Goal: Transaction & Acquisition: Purchase product/service

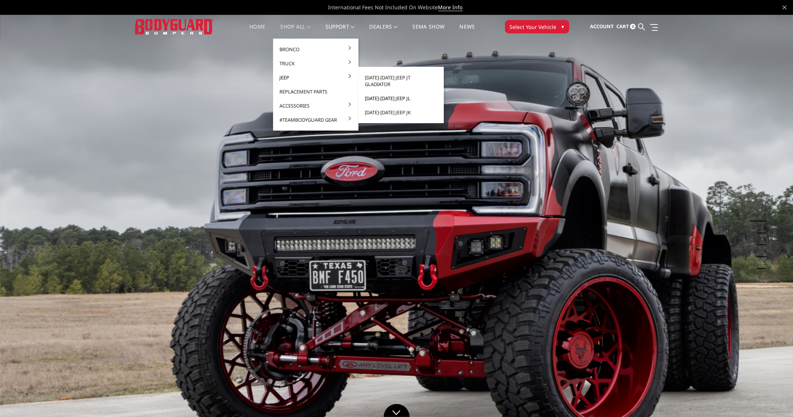
click at [382, 94] on link "[DATE]-[DATE] Jeep JL" at bounding box center [400, 98] width 79 height 14
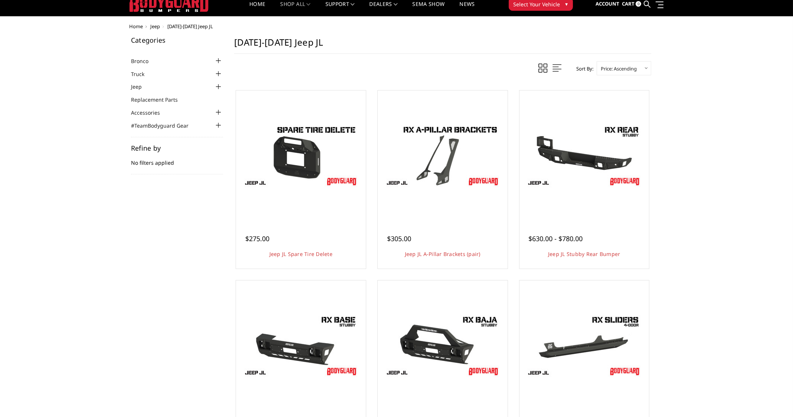
scroll to position [37, 0]
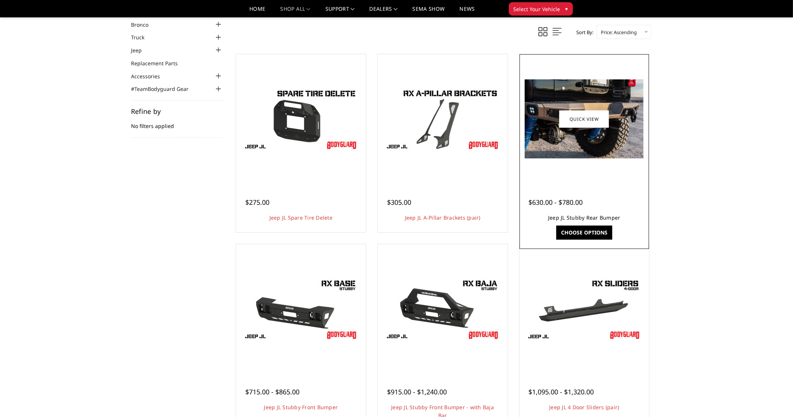
click at [577, 218] on link "Jeep JL Stubby Rear Bumper" at bounding box center [584, 217] width 72 height 7
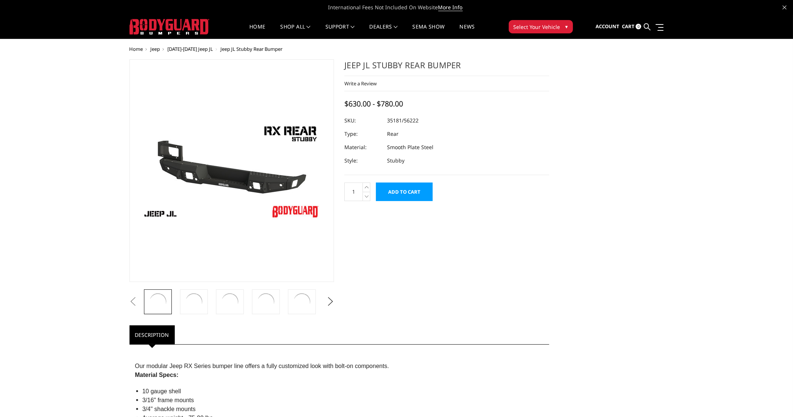
drag, startPoint x: 0, startPoint y: 0, endPoint x: 569, endPoint y: 203, distance: 604.2
click at [569, 203] on div "Previous" at bounding box center [396, 352] width 544 height 586
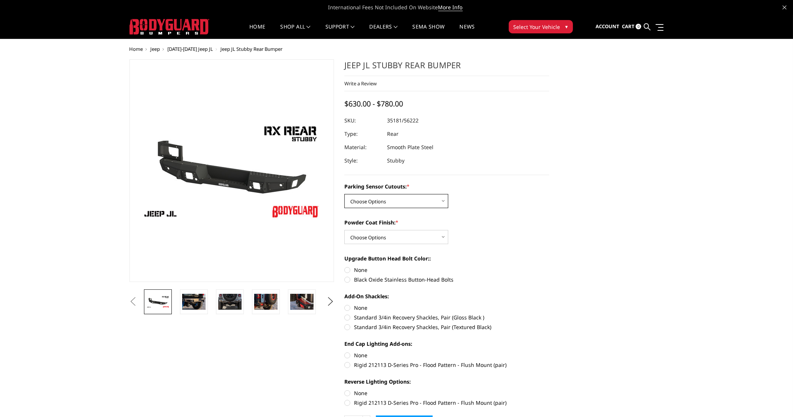
click at [425, 198] on select "Choose Options Yes - WITH Parking Sensor Cutouts No - WITHOUT Parking Sensor Cu…" at bounding box center [396, 201] width 104 height 14
select select "4258"
click at [344, 194] on select "Choose Options Yes - WITH Parking Sensor Cutouts No - WITHOUT Parking Sensor Cu…" at bounding box center [396, 201] width 104 height 14
click at [411, 235] on select "Choose Options Bare Metal Textured Black Powder Coat" at bounding box center [396, 237] width 104 height 14
select select "4260"
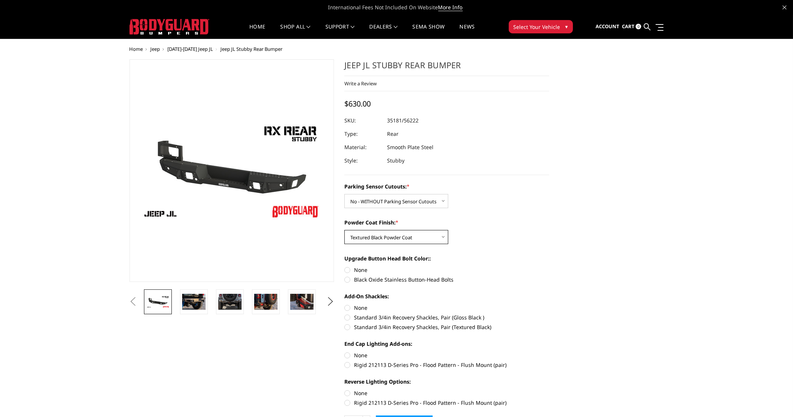
click at [344, 230] on select "Choose Options Bare Metal Textured Black Powder Coat" at bounding box center [396, 237] width 104 height 14
click at [351, 279] on label "Black Oxide Stainless Button-Head Bolts" at bounding box center [446, 280] width 205 height 8
click at [549, 266] on input "Black Oxide Stainless Button-Head Bolts" at bounding box center [549, 266] width 0 height 0
radio input "true"
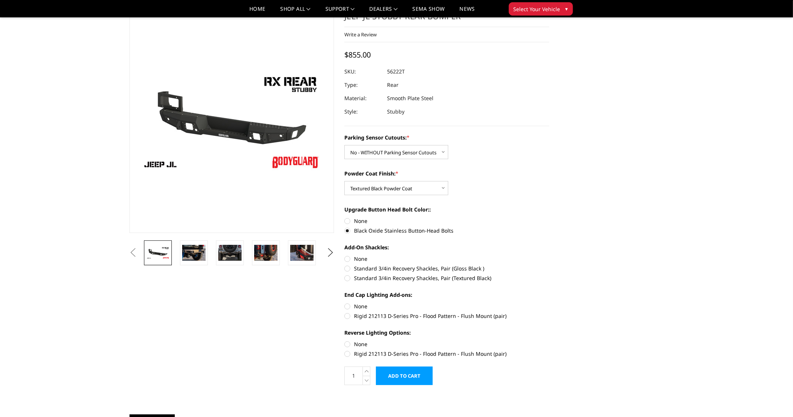
scroll to position [37, 0]
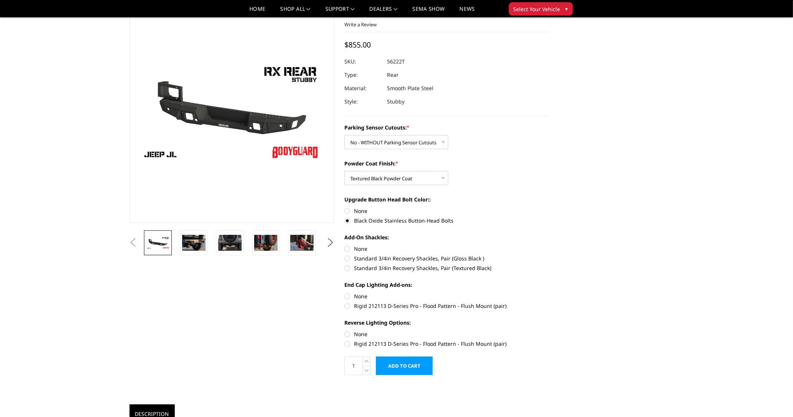
click at [350, 267] on label "Standard 3/4in Recovery Shackles, Pair (Textured Black)" at bounding box center [446, 268] width 205 height 8
click at [549, 255] on input "Standard 3/4in Recovery Shackles, Pair (Textured Black)" at bounding box center [549, 254] width 0 height 0
radio input "true"
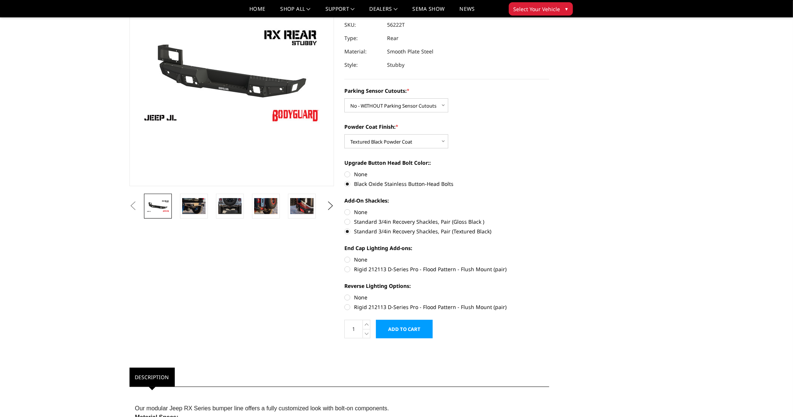
click at [348, 265] on label "Rigid 212113 D-Series Pro - Flood Pattern - Flush Mount (pair)" at bounding box center [446, 269] width 205 height 8
click at [549, 256] on input "Rigid 212113 D-Series Pro - Flood Pattern - Flush Mount (pair)" at bounding box center [549, 256] width 0 height 0
radio input "true"
click at [348, 305] on label "Rigid 212113 D-Series Pro - Flood Pattern - Flush Mount (pair)" at bounding box center [446, 307] width 205 height 8
click at [549, 294] on input "Rigid 212113 D-Series Pro - Flood Pattern - Flush Mount (pair)" at bounding box center [549, 293] width 0 height 0
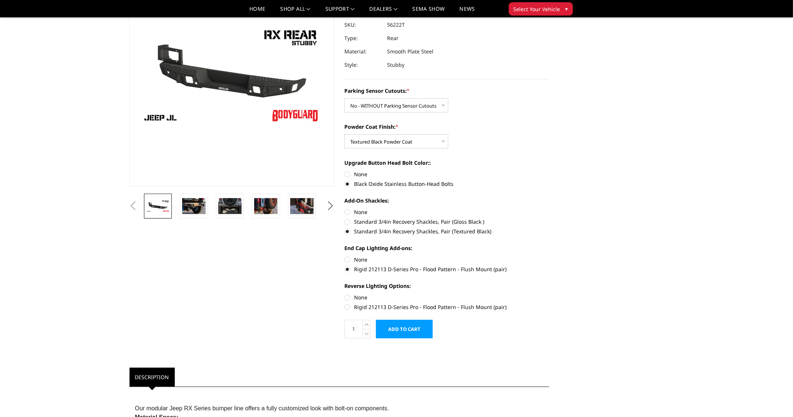
radio input "true"
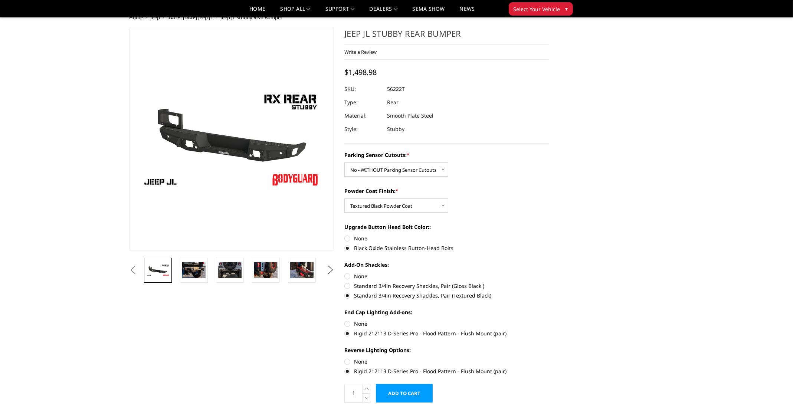
scroll to position [0, 0]
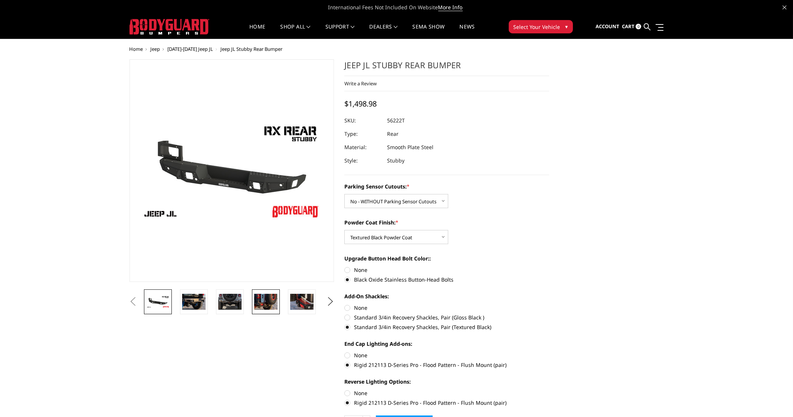
click at [265, 300] on img at bounding box center [265, 302] width 23 height 16
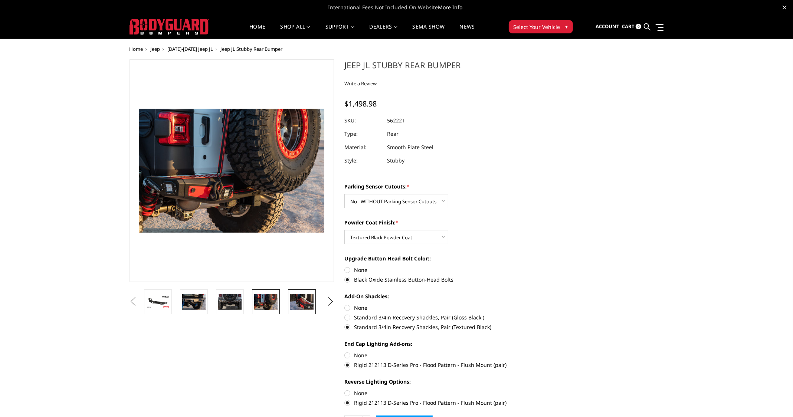
click at [302, 303] on img at bounding box center [301, 302] width 23 height 16
